Goal: Task Accomplishment & Management: Use online tool/utility

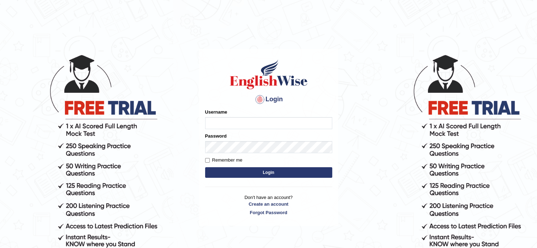
type input "hassan11"
click at [251, 172] on button "Login" at bounding box center [268, 172] width 127 height 11
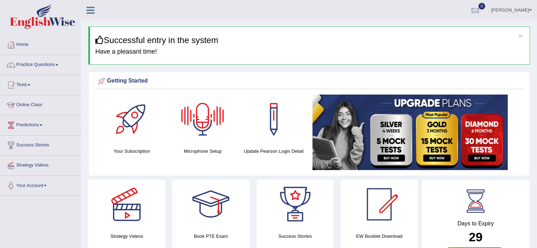
click at [205, 120] on div at bounding box center [202, 119] width 49 height 49
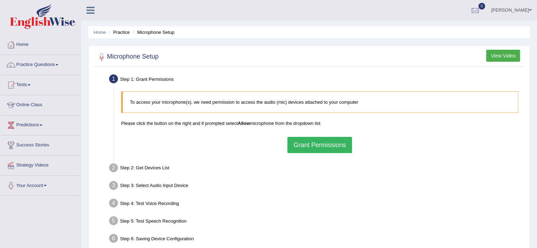
click at [299, 146] on button "Grant Permissions" at bounding box center [320, 145] width 64 height 16
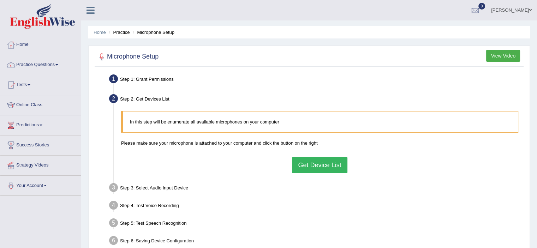
click at [316, 164] on button "Get Device List" at bounding box center [319, 165] width 55 height 16
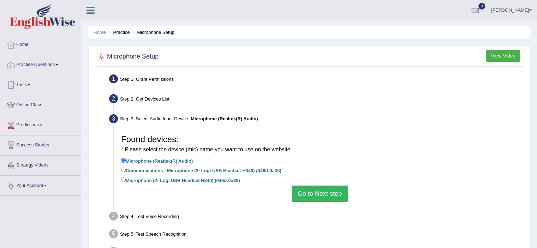
click at [201, 170] on label "Communications - Microphone (2- Logi USB Headset H340) (046d:0a38)" at bounding box center [201, 170] width 160 height 8
click at [126, 170] on input "Communications - Microphone (2- Logi USB Headset H340) (046d:0a38)" at bounding box center [123, 170] width 5 height 5
radio input "true"
click at [325, 198] on button "Go to Next step" at bounding box center [320, 194] width 56 height 16
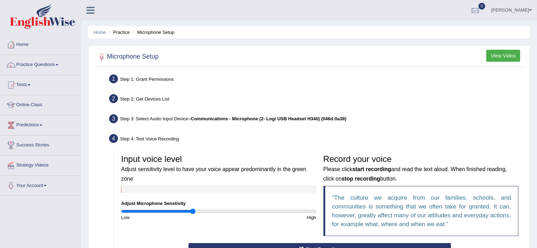
drag, startPoint x: 220, startPoint y: 212, endPoint x: 193, endPoint y: 216, distance: 26.8
click at [193, 214] on input "range" at bounding box center [218, 212] width 195 height 6
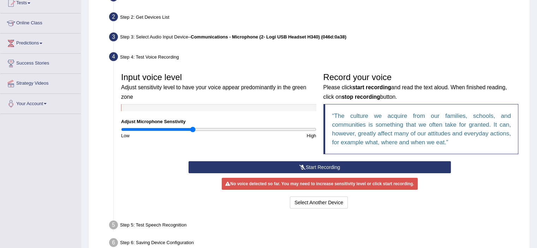
scroll to position [85, 0]
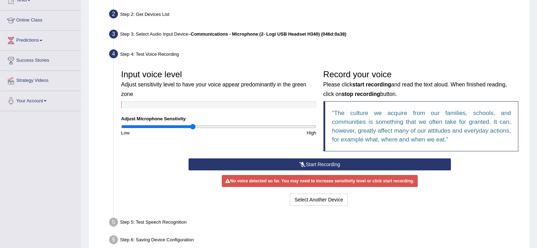
click at [307, 163] on button "Start Recording" at bounding box center [320, 165] width 262 height 12
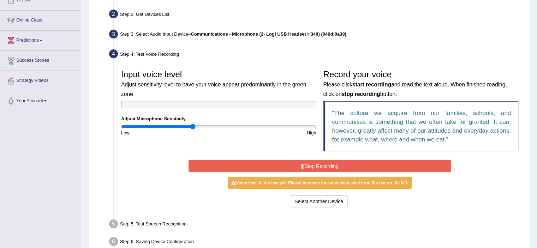
click at [326, 167] on button "Stop Recording" at bounding box center [320, 166] width 262 height 12
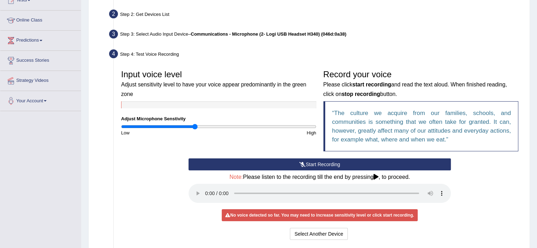
click at [195, 129] on input "range" at bounding box center [218, 127] width 195 height 6
click at [311, 166] on button "Start Recording" at bounding box center [320, 165] width 262 height 12
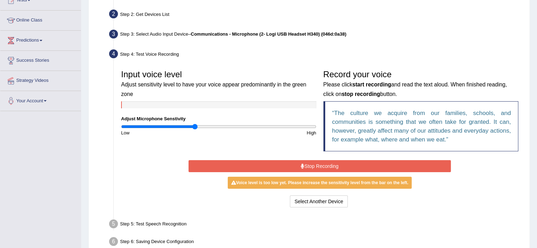
click at [311, 166] on button "Stop Recording" at bounding box center [320, 166] width 262 height 12
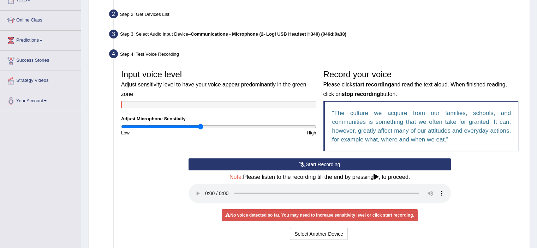
drag, startPoint x: 193, startPoint y: 128, endPoint x: 201, endPoint y: 129, distance: 7.8
click at [201, 129] on input "range" at bounding box center [218, 127] width 195 height 6
click at [277, 163] on button "Start Recording" at bounding box center [320, 165] width 262 height 12
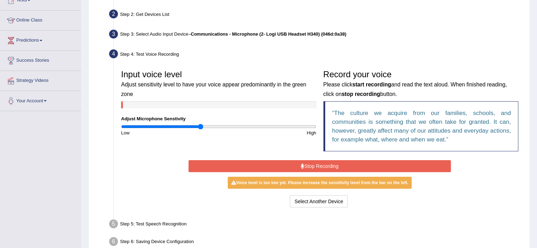
click at [277, 163] on button "Stop Recording" at bounding box center [320, 166] width 262 height 12
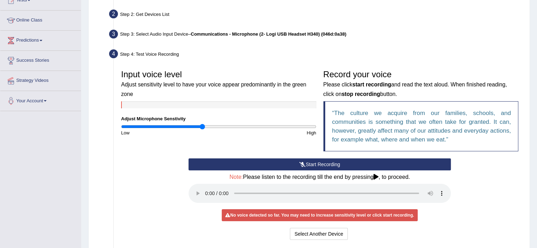
click at [203, 128] on input "range" at bounding box center [218, 127] width 195 height 6
click at [273, 163] on button "Start Recording" at bounding box center [320, 165] width 262 height 12
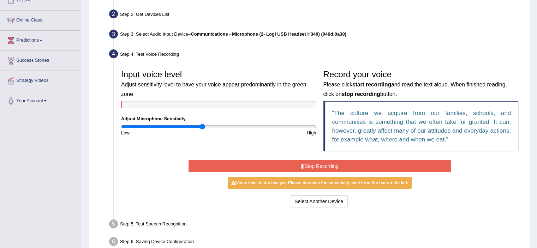
click at [289, 169] on button "Stop Recording" at bounding box center [320, 166] width 262 height 12
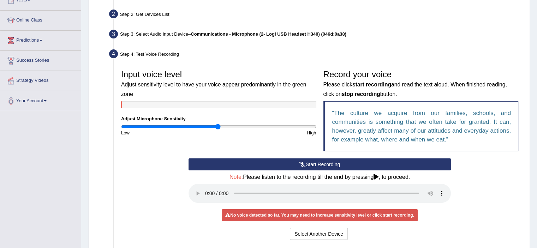
drag, startPoint x: 202, startPoint y: 125, endPoint x: 218, endPoint y: 128, distance: 16.1
click at [218, 128] on input "range" at bounding box center [218, 127] width 195 height 6
click at [317, 168] on button "Start Recording" at bounding box center [320, 165] width 262 height 12
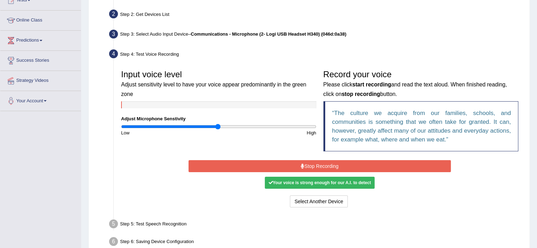
click at [317, 168] on button "Stop Recording" at bounding box center [320, 166] width 262 height 12
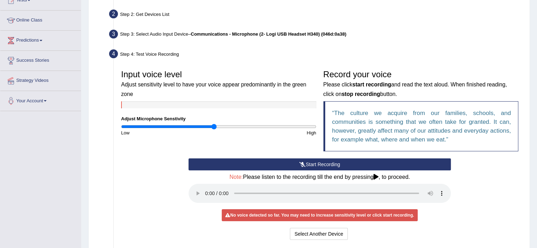
type input "0.96"
click at [214, 129] on input "range" at bounding box center [218, 127] width 195 height 6
click at [334, 166] on button "Start Recording" at bounding box center [320, 165] width 262 height 12
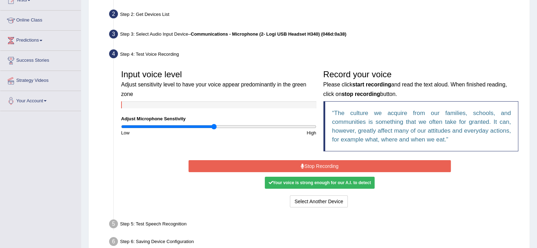
click at [334, 166] on button "Stop Recording" at bounding box center [320, 166] width 262 height 12
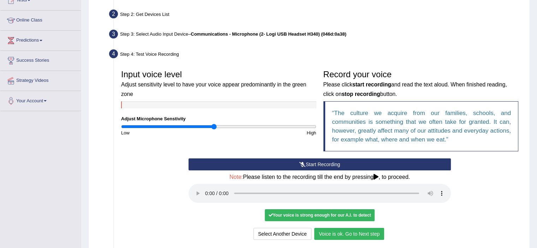
click at [338, 234] on button "Voice is ok. Go to Next step" at bounding box center [349, 234] width 70 height 12
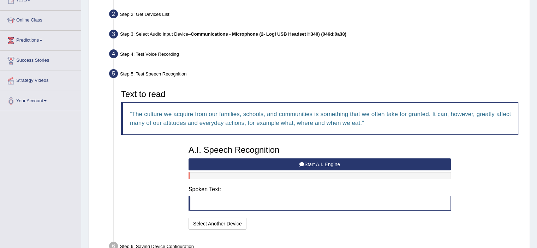
scroll to position [127, 0]
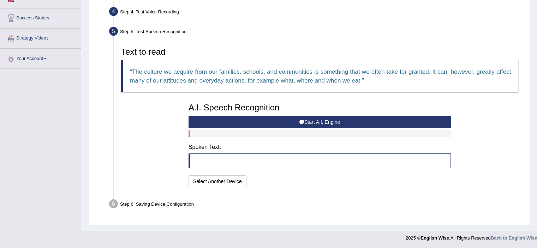
click at [335, 123] on button "Start A.I. Engine" at bounding box center [320, 122] width 262 height 12
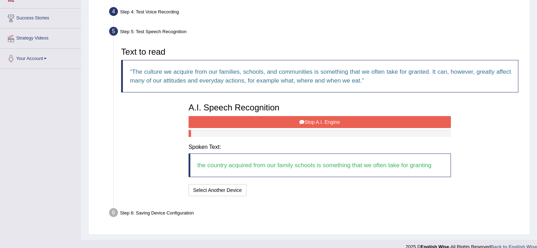
click at [335, 123] on button "Stop A.I. Engine" at bounding box center [320, 122] width 262 height 12
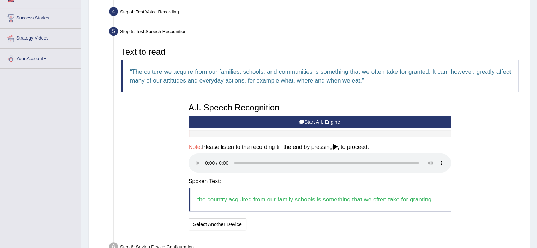
click at [289, 123] on button "Start A.I. Engine" at bounding box center [320, 122] width 262 height 12
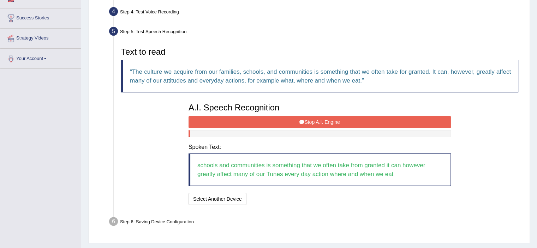
click at [289, 123] on button "Stop A.I. Engine" at bounding box center [320, 122] width 262 height 12
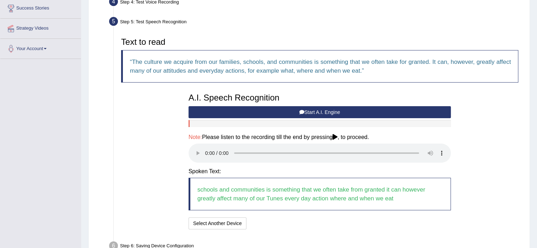
scroll to position [138, 0]
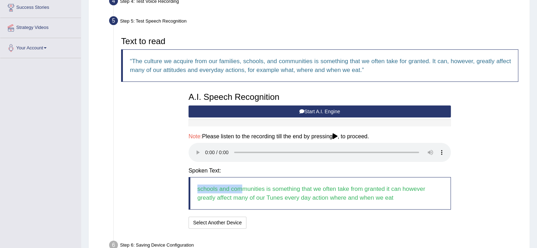
drag, startPoint x: 240, startPoint y: 186, endPoint x: 163, endPoint y: 175, distance: 78.5
click at [163, 175] on div "Text to read The culture we acquire from our families, schools, and communities…" at bounding box center [320, 131] width 405 height 197
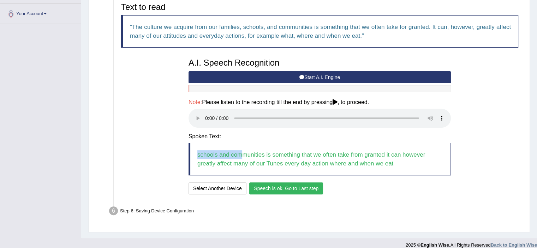
scroll to position [172, 0]
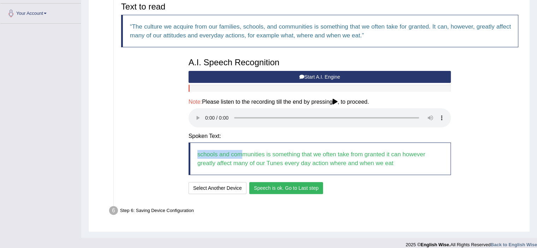
click at [312, 188] on button "Speech is ok. Go to Last step" at bounding box center [286, 188] width 74 height 12
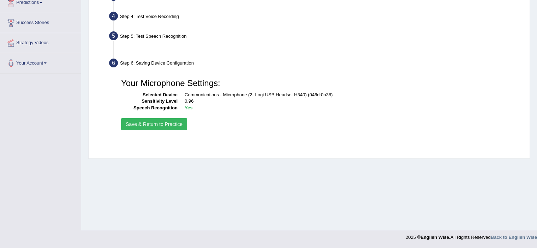
scroll to position [123, 0]
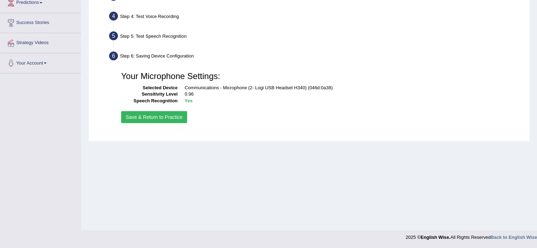
click at [182, 118] on button "Save & Return to Practice" at bounding box center [154, 117] width 66 height 12
